Goal: Check status: Check status

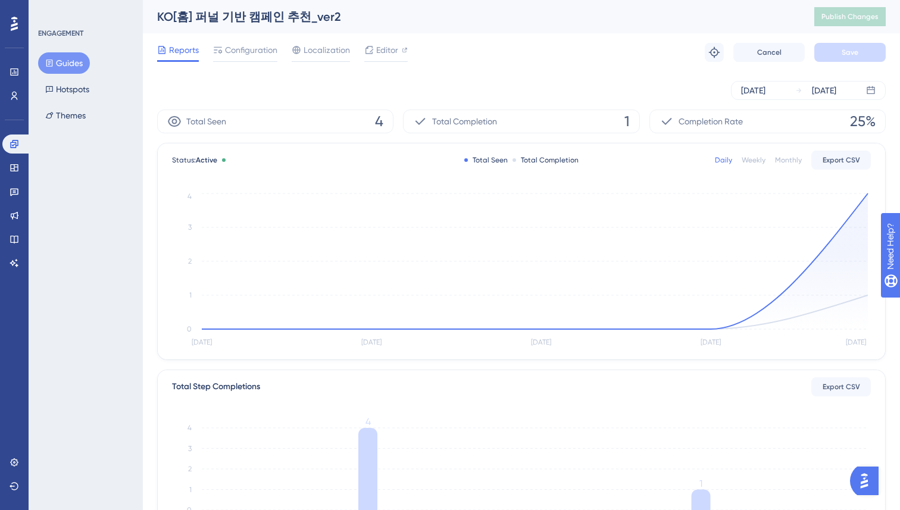
click at [559, 76] on div "[DATE] [DATE]" at bounding box center [521, 90] width 729 height 38
click at [544, 328] on circle at bounding box center [541, 329] width 7 height 7
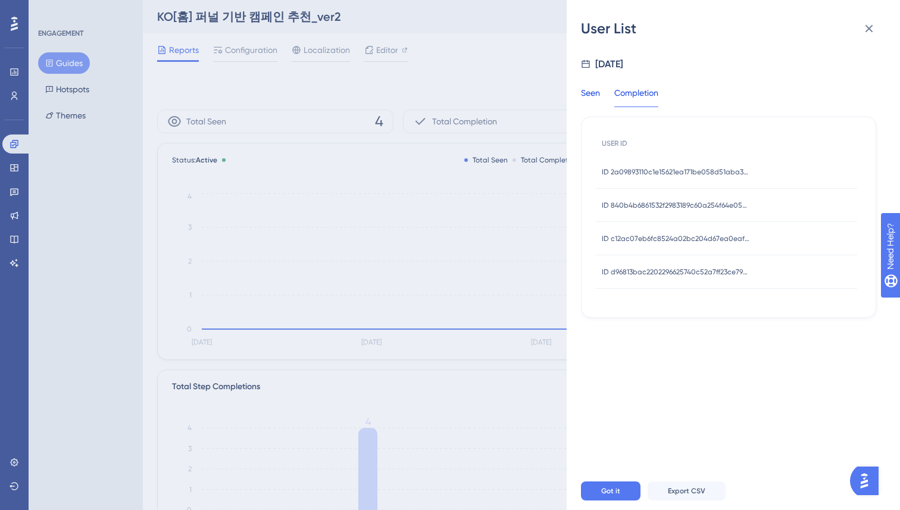
click at [594, 88] on div "Seen" at bounding box center [590, 96] width 19 height 21
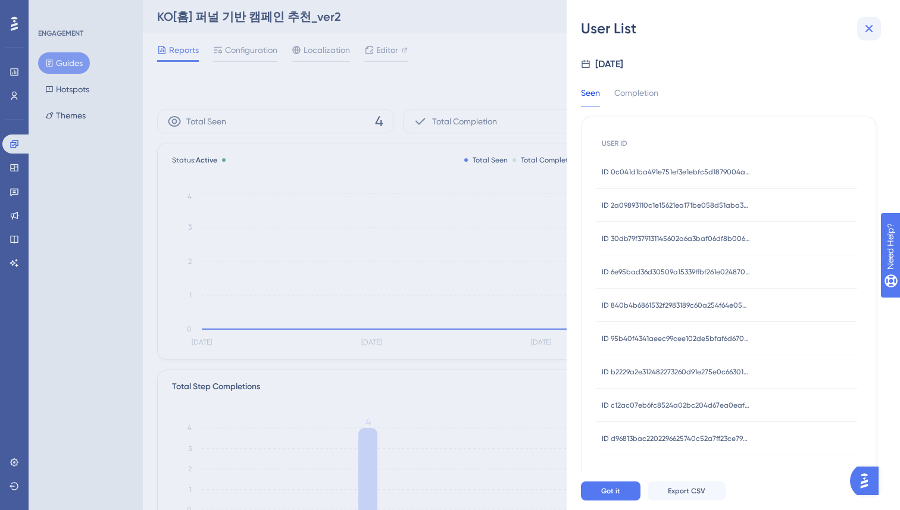
click at [868, 35] on icon at bounding box center [869, 28] width 14 height 14
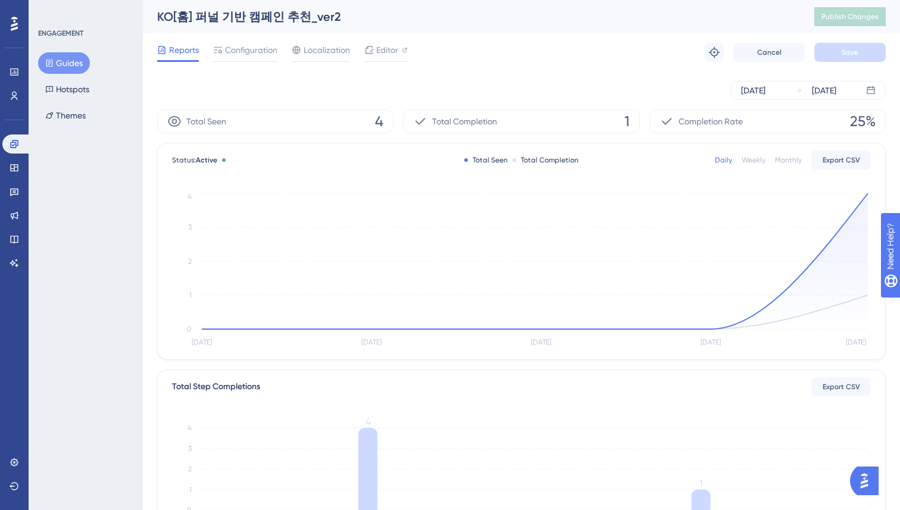
click at [526, 96] on div "[DATE] [DATE]" at bounding box center [521, 90] width 729 height 19
